Goal: Check status

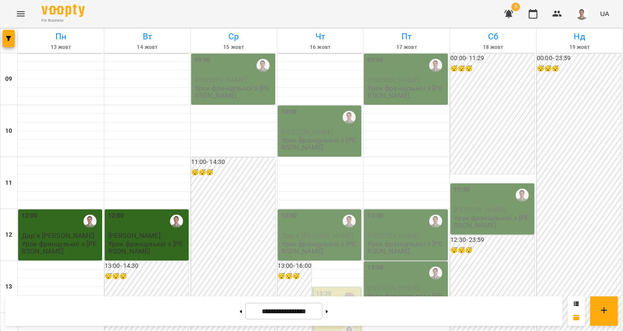
scroll to position [433, 0]
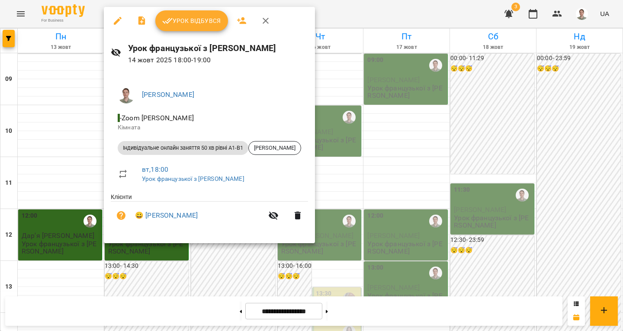
click at [167, 23] on icon "button" at bounding box center [167, 21] width 10 height 10
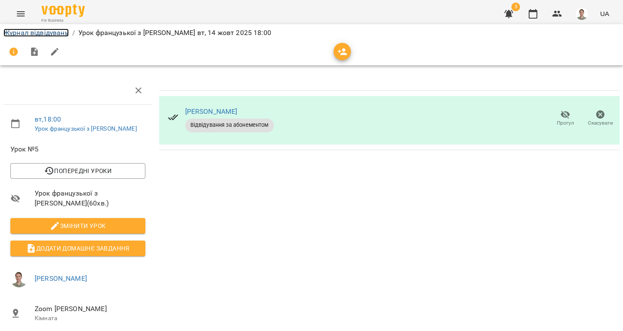
click at [55, 34] on link "Журнал відвідувань" at bounding box center [35, 33] width 65 height 8
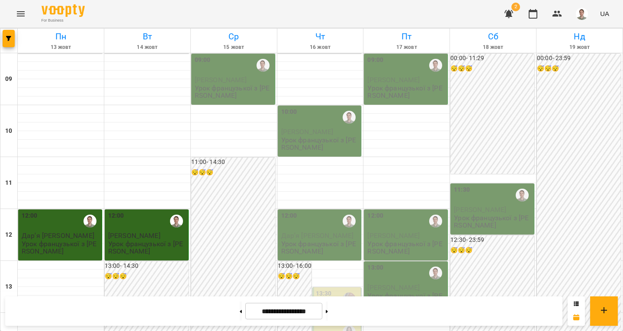
scroll to position [389, 0]
